Goal: Navigation & Orientation: Find specific page/section

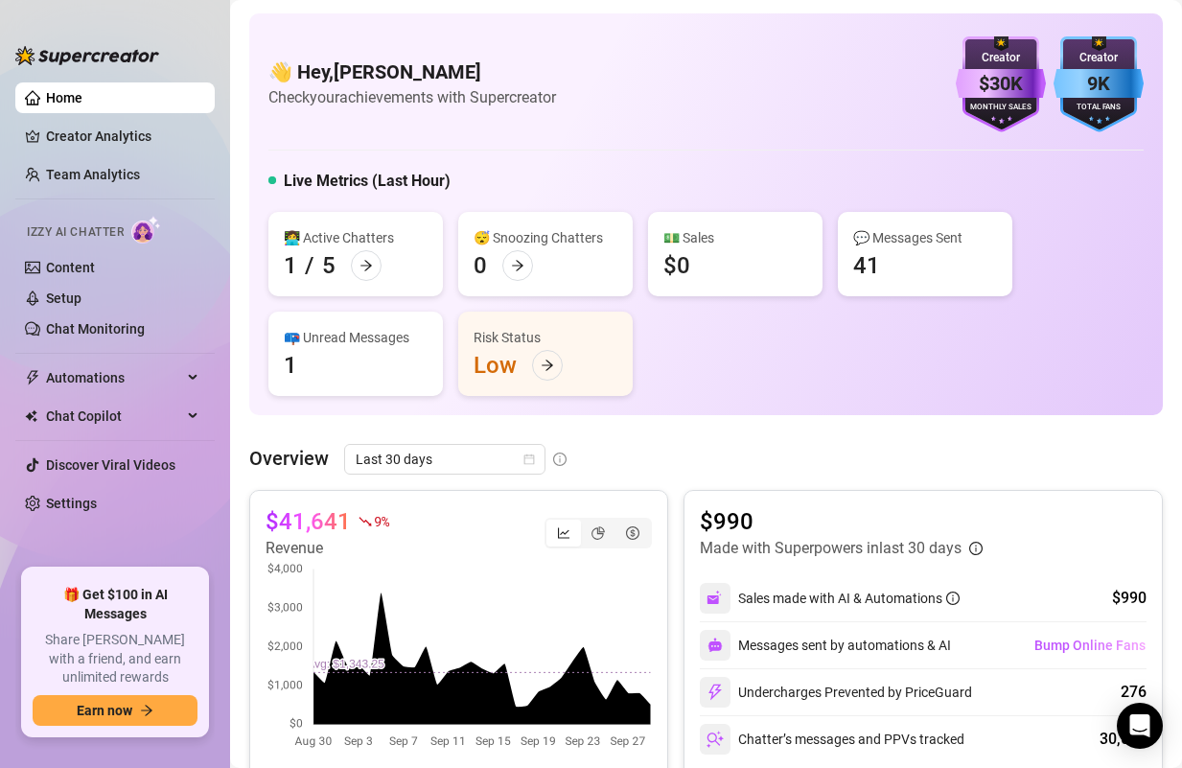
click at [728, 78] on div "👋 Hey, [PERSON_NAME] Check your achievements with Supercreator $30K Creator Mon…" at bounding box center [705, 84] width 875 height 96
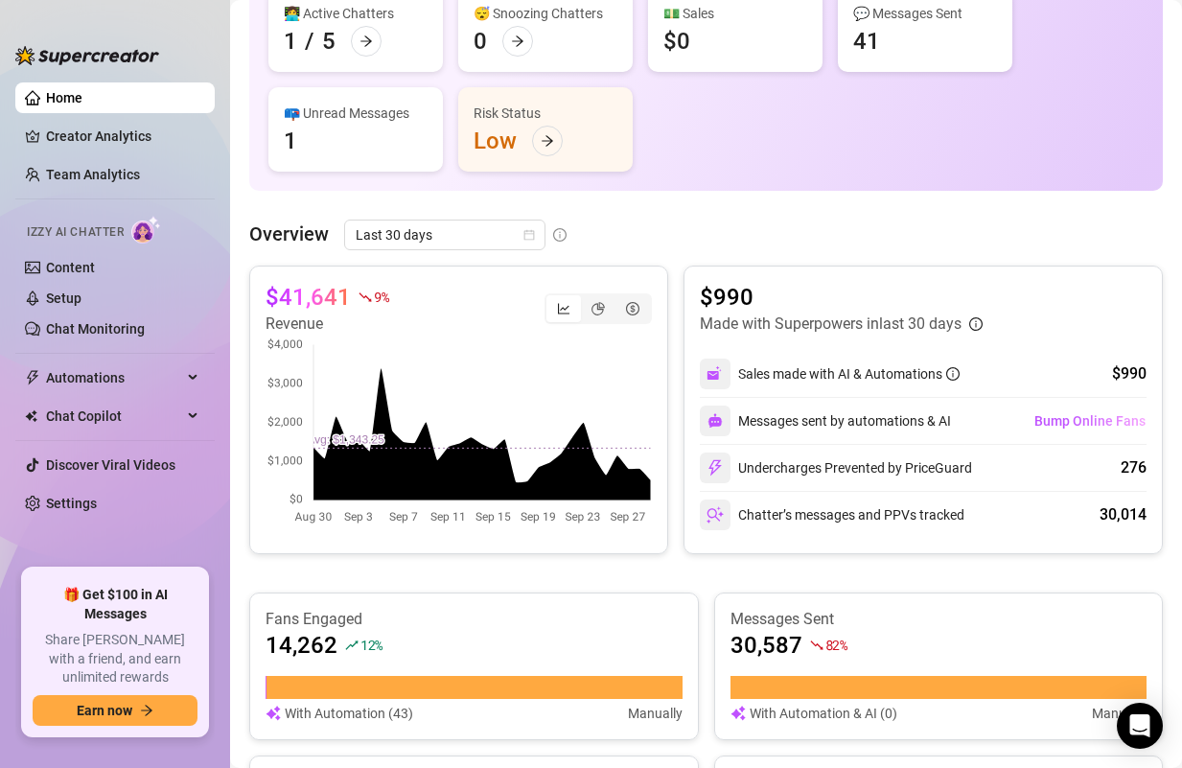
scroll to position [272, 0]
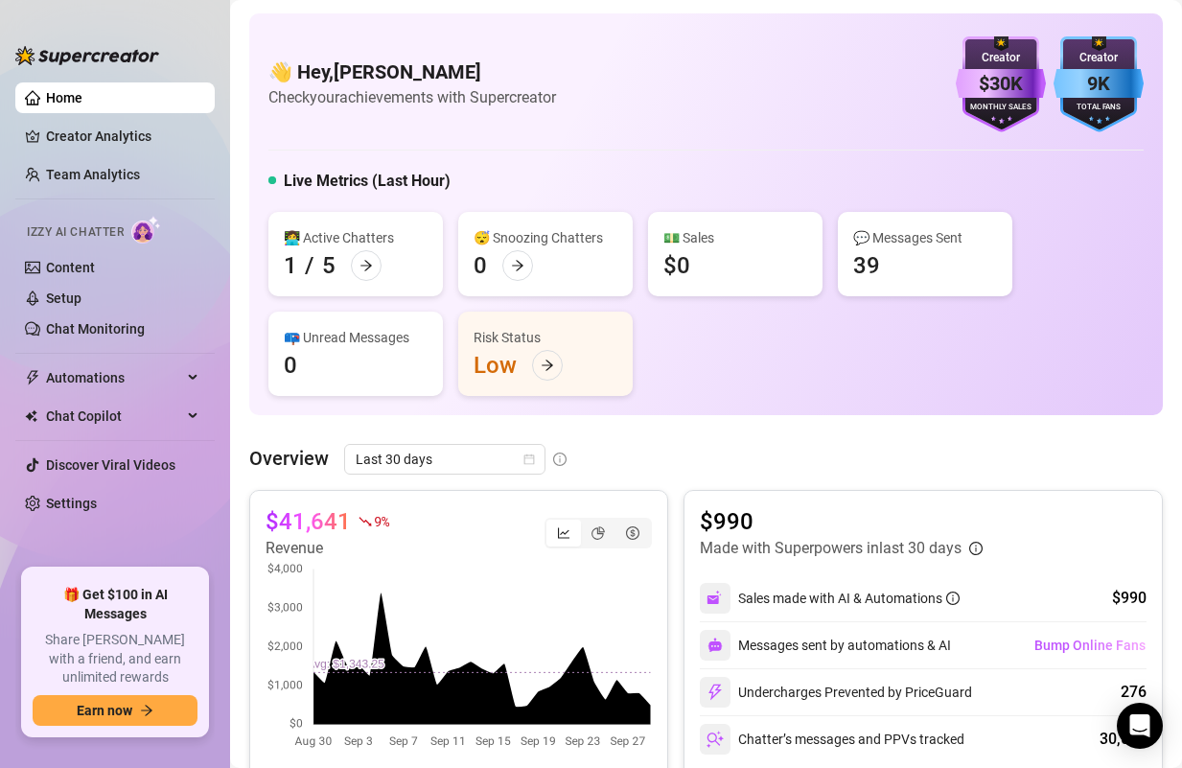
click at [447, 112] on div "👋 Hey, [PERSON_NAME] Check your achievements with Supercreator $30K Creator Mon…" at bounding box center [705, 84] width 875 height 96
